Goal: Task Accomplishment & Management: Use online tool/utility

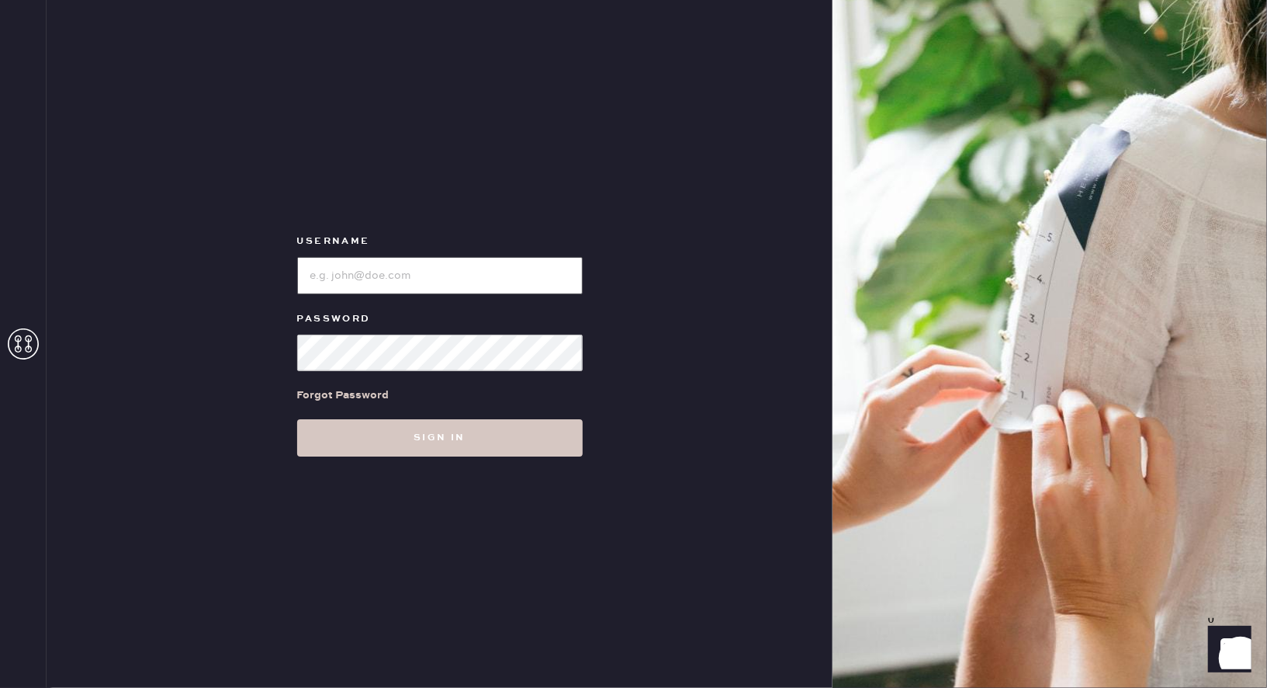
type input "reformationgeorgetown"
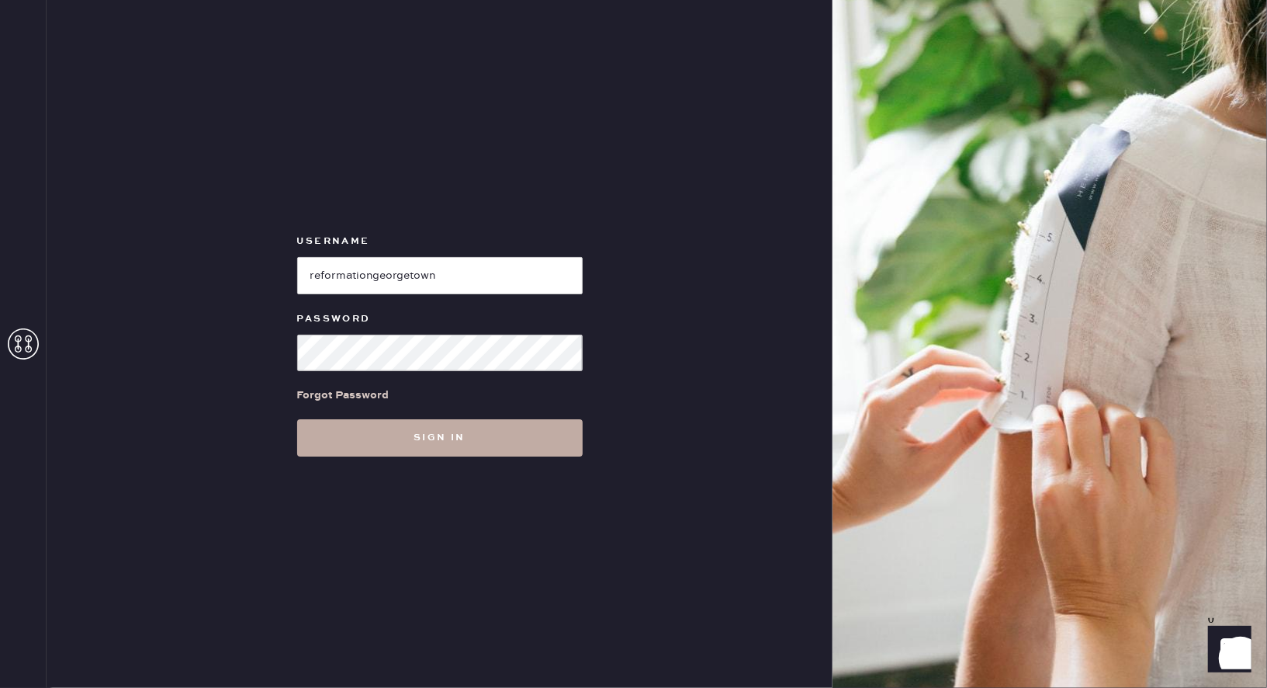
click at [359, 432] on button "Sign in" at bounding box center [440, 437] width 286 height 37
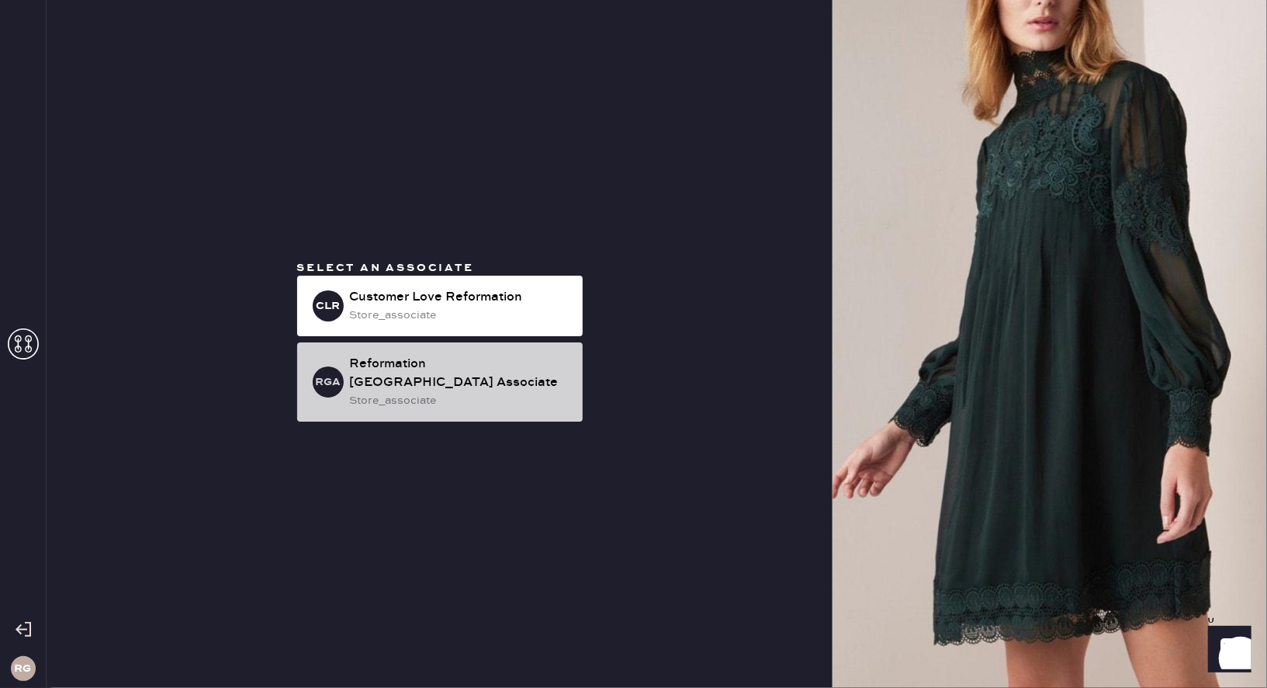
click at [420, 392] on div "store_associate" at bounding box center [460, 400] width 220 height 17
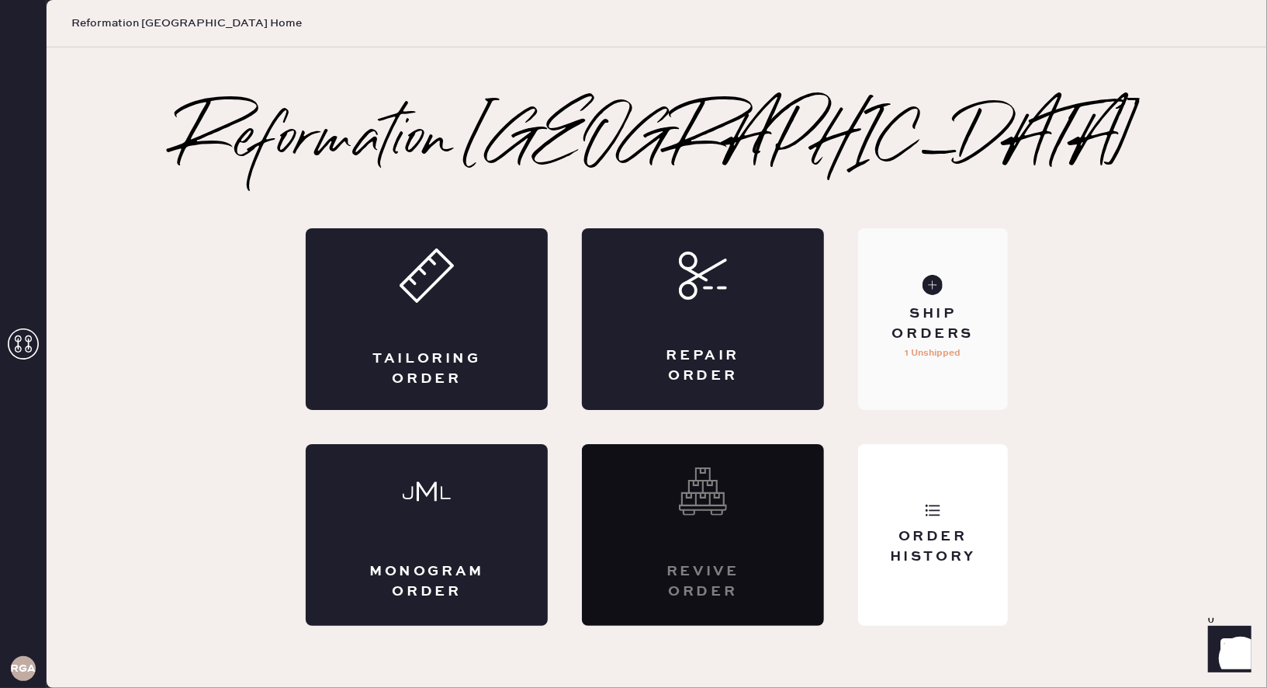
click at [964, 324] on div "Ship Orders" at bounding box center [933, 323] width 125 height 39
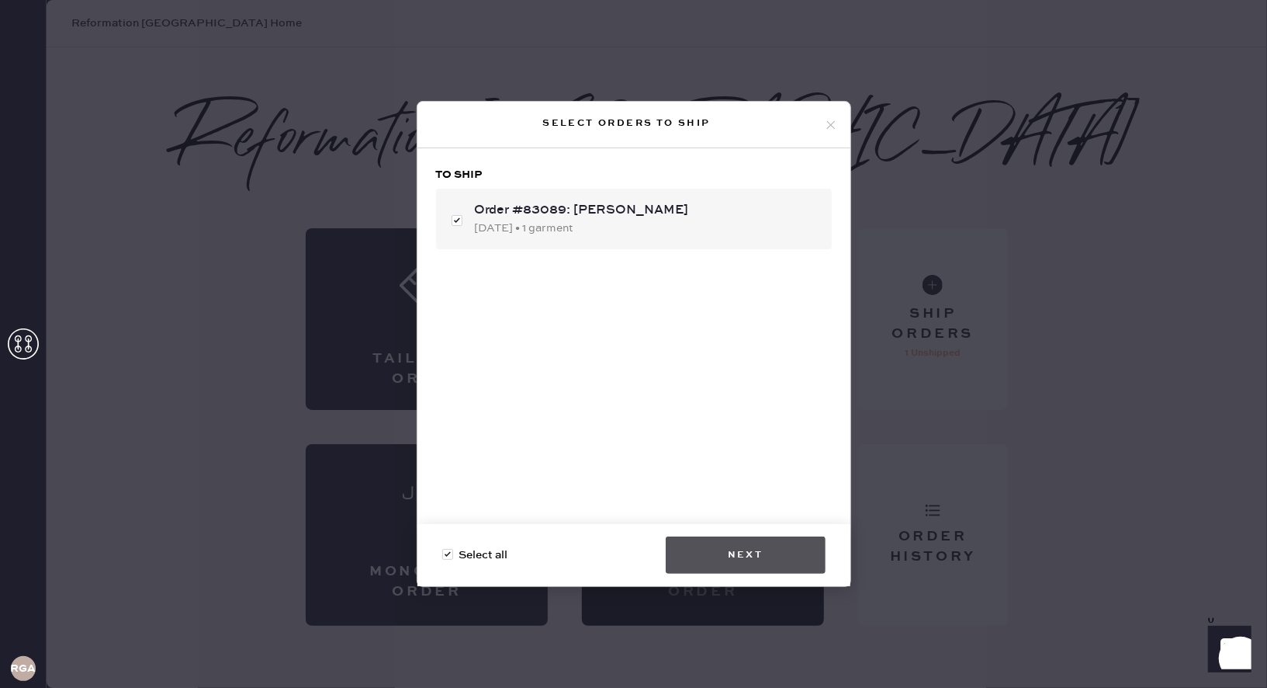
click at [726, 561] on button "Next" at bounding box center [746, 554] width 160 height 37
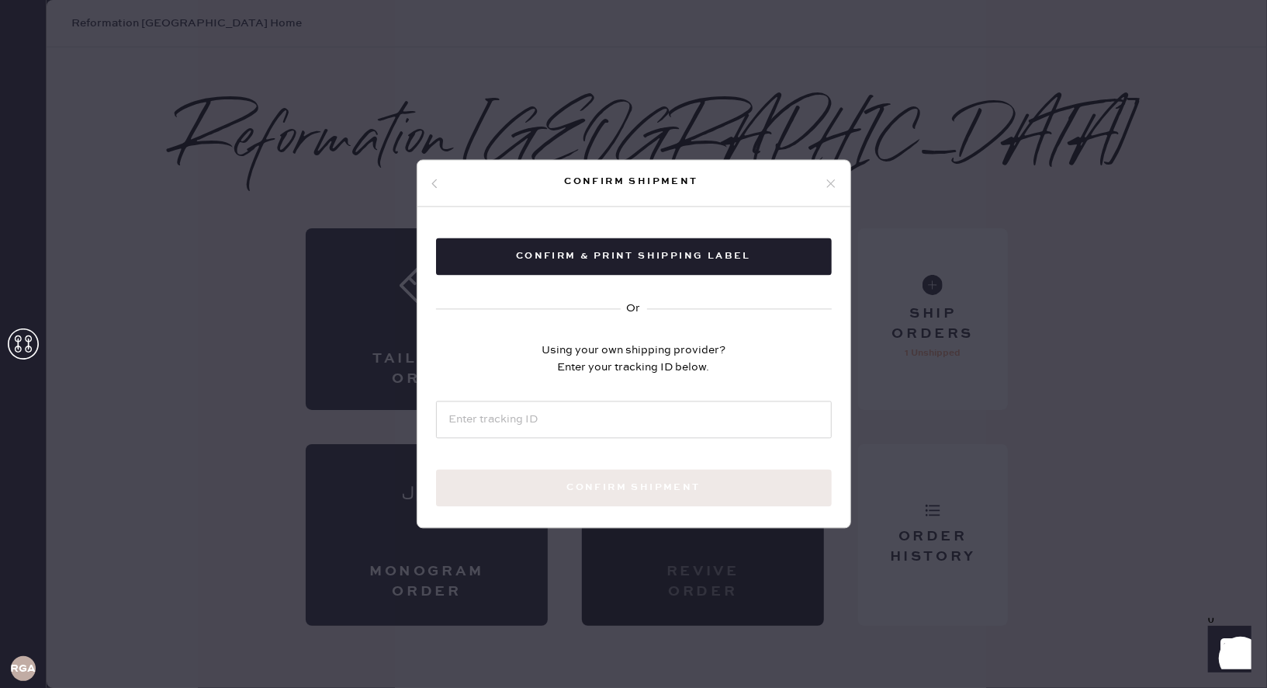
click at [691, 275] on div "Confirm & Print shipping label Or Using your own shipping provider? Enter your …" at bounding box center [634, 390] width 433 height 367
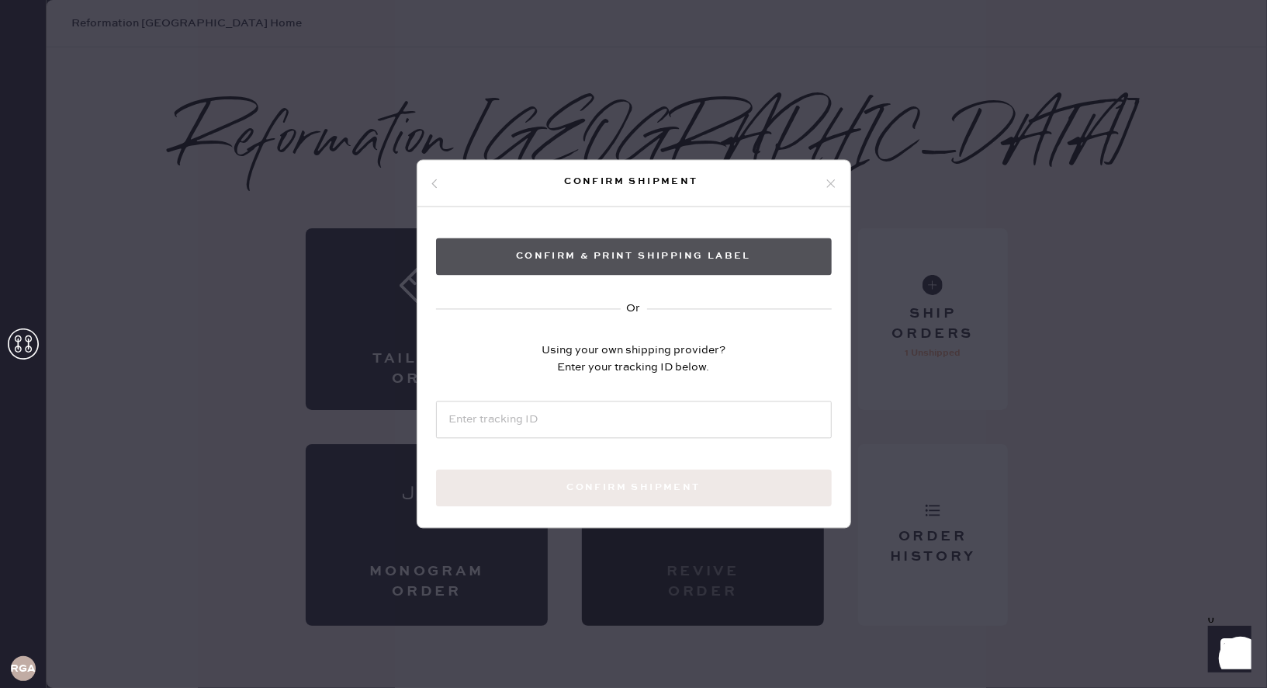
click at [700, 252] on button "Confirm & Print shipping label" at bounding box center [634, 256] width 396 height 37
